Goal: Task Accomplishment & Management: Use online tool/utility

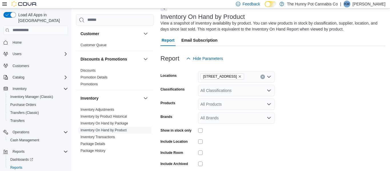
scroll to position [32, 0]
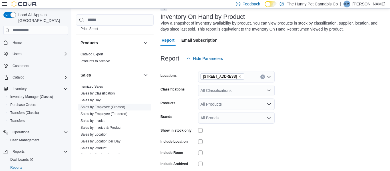
click at [119, 109] on link "Sales by Employee (Created)" at bounding box center [103, 107] width 45 height 4
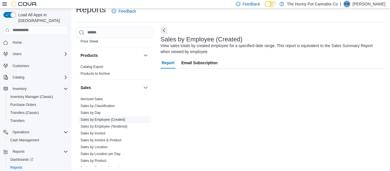
scroll to position [11, 0]
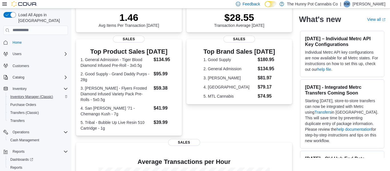
scroll to position [10, 0]
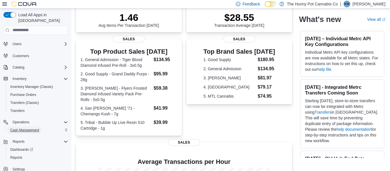
click at [37, 128] on span "Cash Management" at bounding box center [24, 130] width 29 height 5
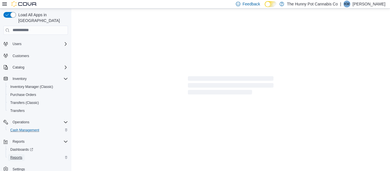
click at [17, 155] on span "Reports" at bounding box center [16, 157] width 12 height 5
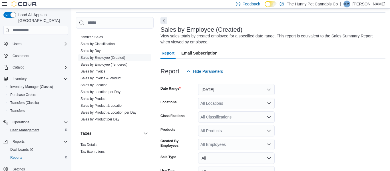
scroll to position [291, 0]
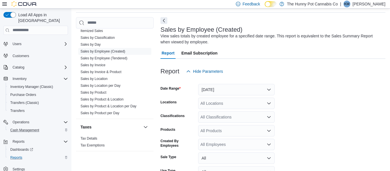
click at [284, 70] on div "Report Hide Parameters" at bounding box center [273, 71] width 225 height 11
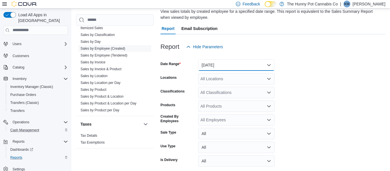
click at [268, 66] on button "Yesterday" at bounding box center [236, 64] width 77 height 11
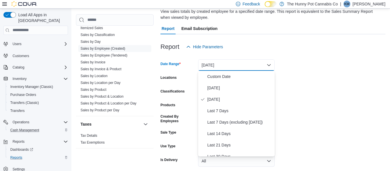
click at [311, 60] on form "Date Range Yesterday Locations All Locations Classifications All Classification…" at bounding box center [273, 118] width 225 height 130
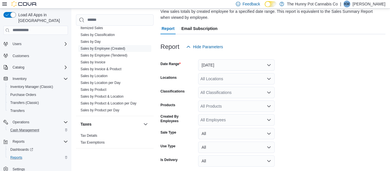
click at [263, 79] on div "All Locations" at bounding box center [236, 78] width 77 height 11
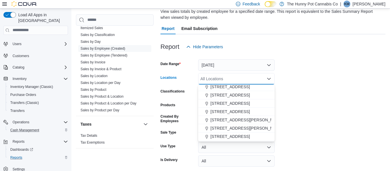
scroll to position [214, 0]
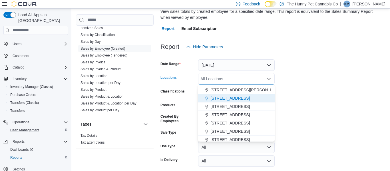
click at [237, 99] on span "[STREET_ADDRESS]" at bounding box center [230, 98] width 39 height 6
click at [309, 91] on form "Date Range Yesterday Locations 40 Centennial Pkwy Combo box. Selected. 40 Cente…" at bounding box center [273, 118] width 225 height 130
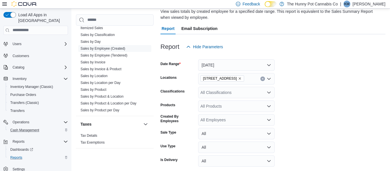
scroll to position [67, 0]
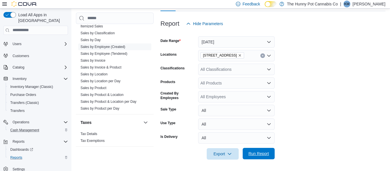
click at [261, 156] on span "Run Report" at bounding box center [258, 153] width 25 height 11
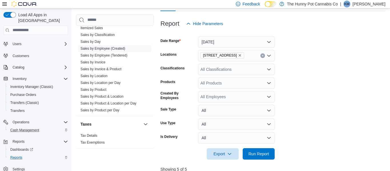
scroll to position [199, 0]
